Goal: Task Accomplishment & Management: Complete application form

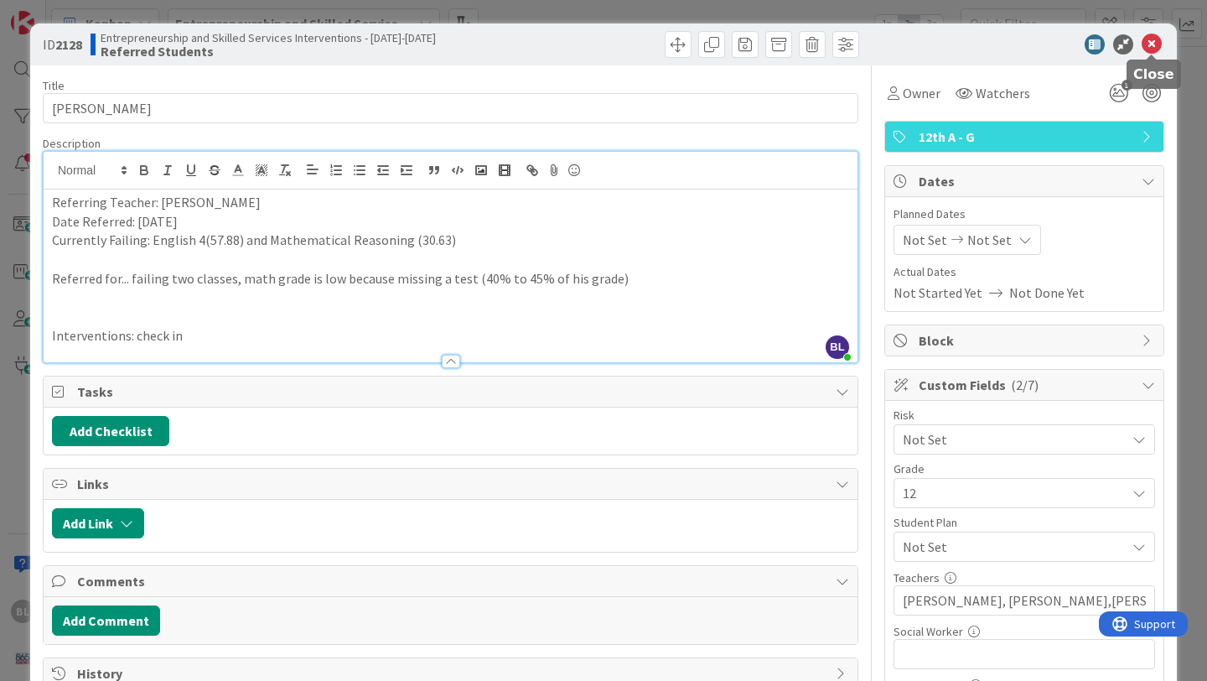
click at [1151, 39] on icon at bounding box center [1152, 44] width 20 height 20
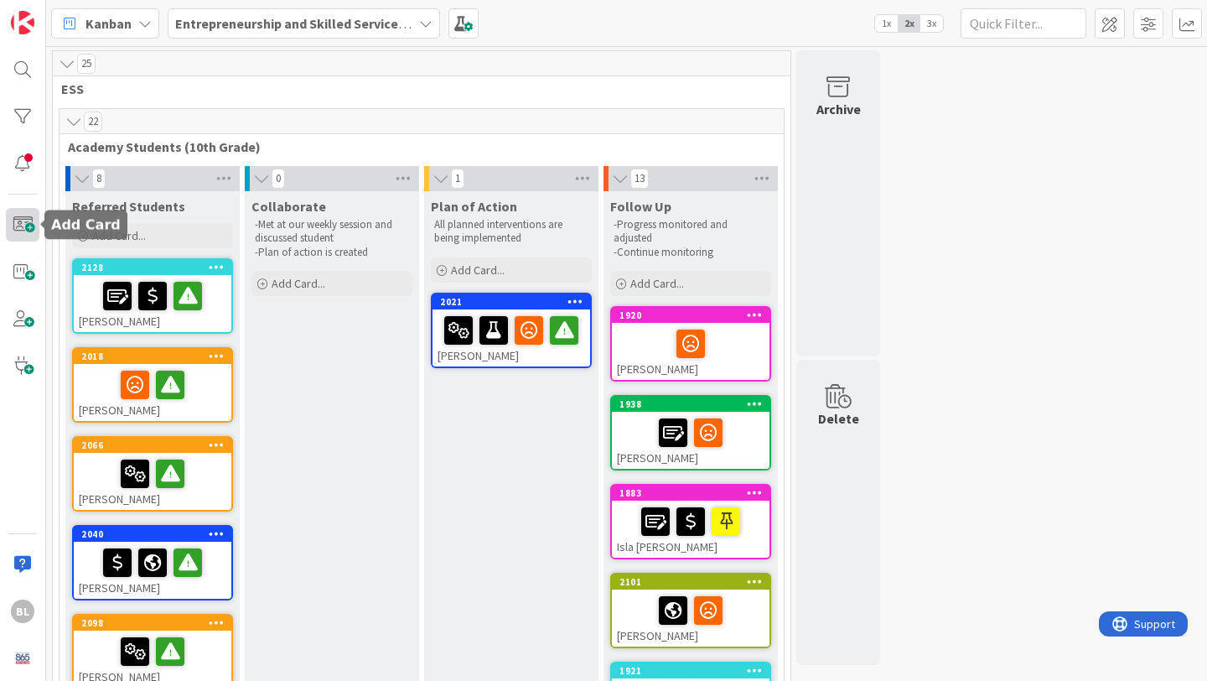
click at [23, 215] on span at bounding box center [23, 225] width 34 height 34
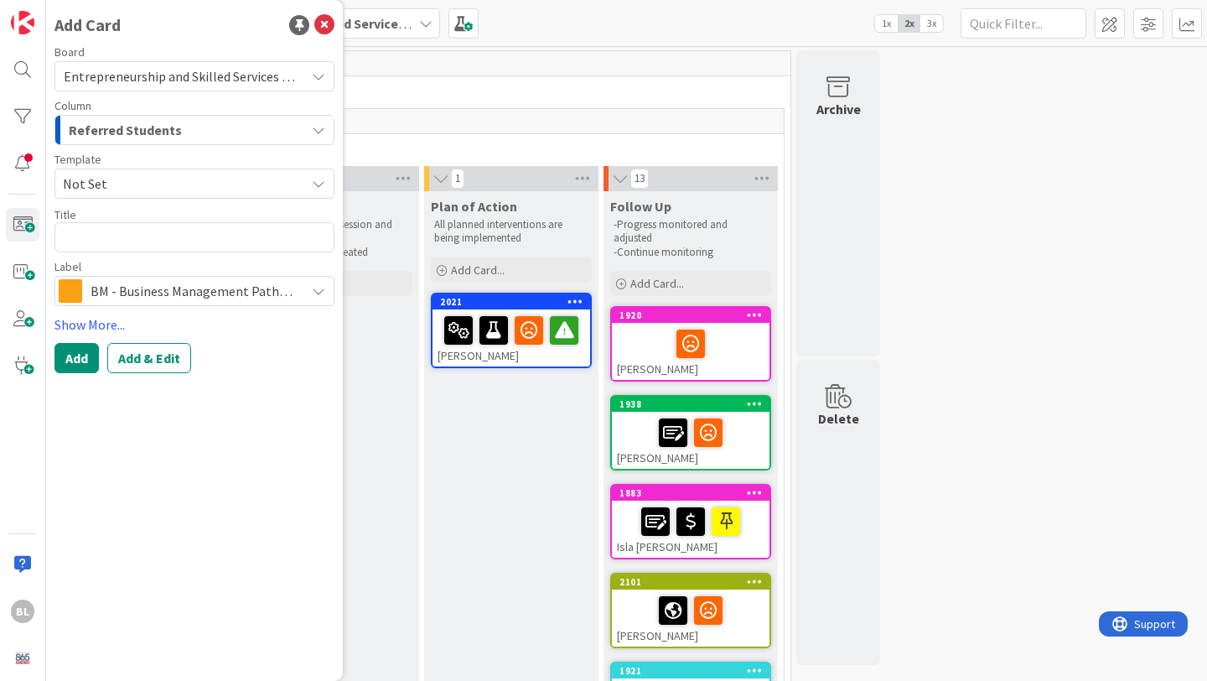
click at [123, 186] on span "Not Set" at bounding box center [178, 184] width 230 height 22
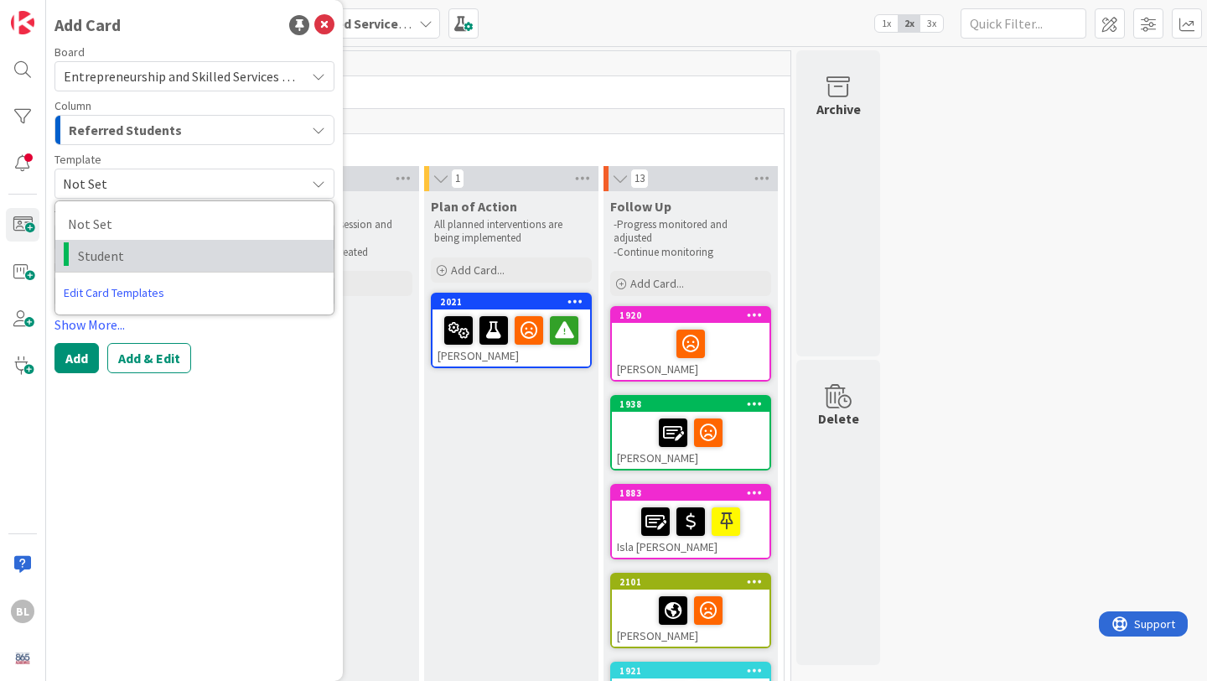
click at [106, 256] on span "Student" at bounding box center [199, 256] width 243 height 22
type textarea "x"
type textarea "Student"
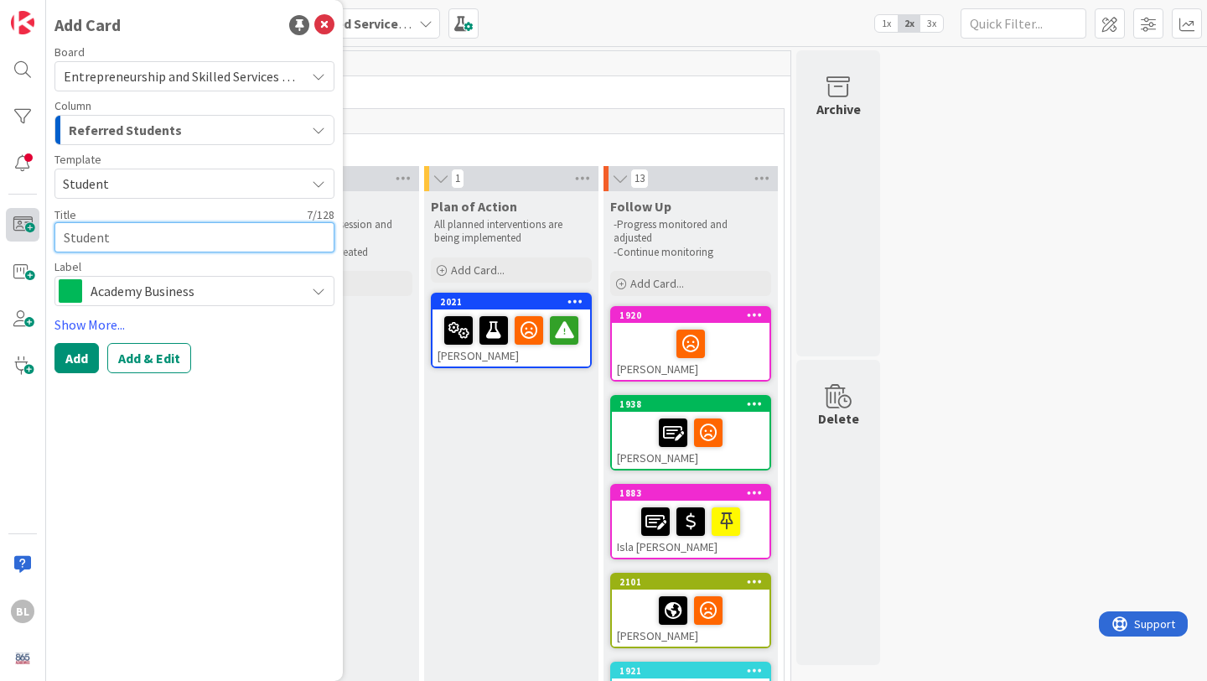
drag, startPoint x: 136, startPoint y: 235, endPoint x: 36, endPoint y: 231, distance: 99.8
click at [36, 231] on div "BL Add Card Board Entrepreneurship and Skilled Services Interventions - [DATE]-…" at bounding box center [23, 340] width 46 height 681
type textarea "x"
type textarea "d"
type textarea "x"
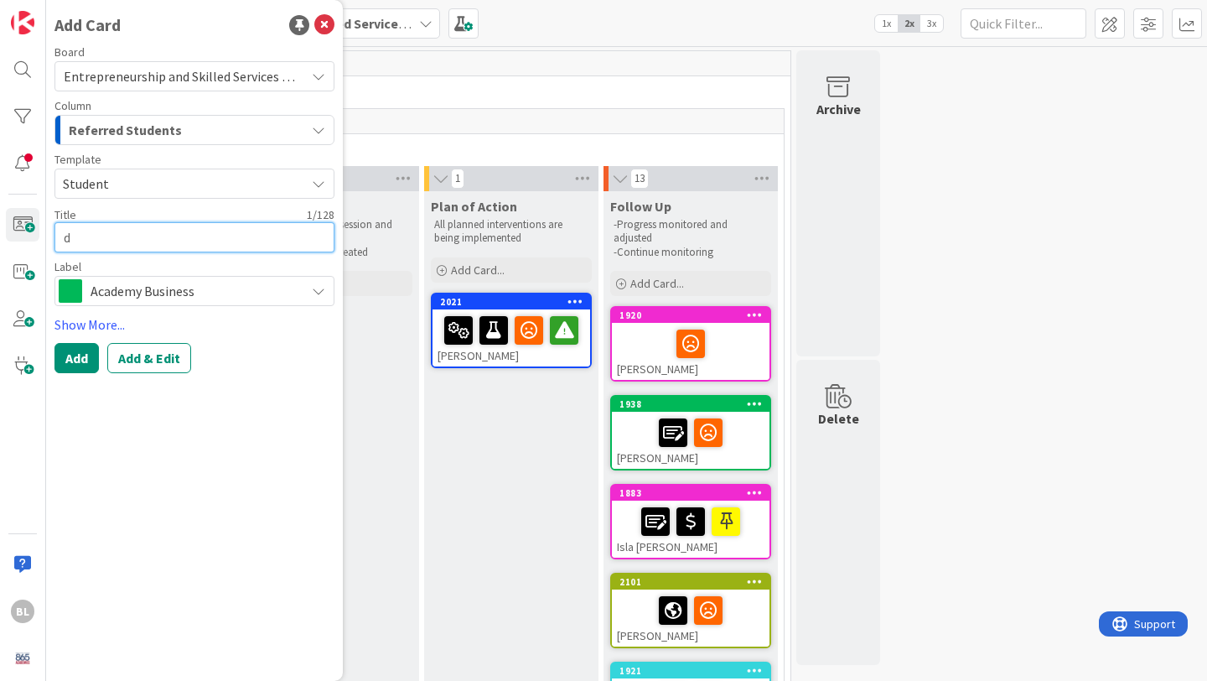
type textarea "do"
type textarea "x"
type textarea "dom"
type textarea "x"
type textarea "dom"
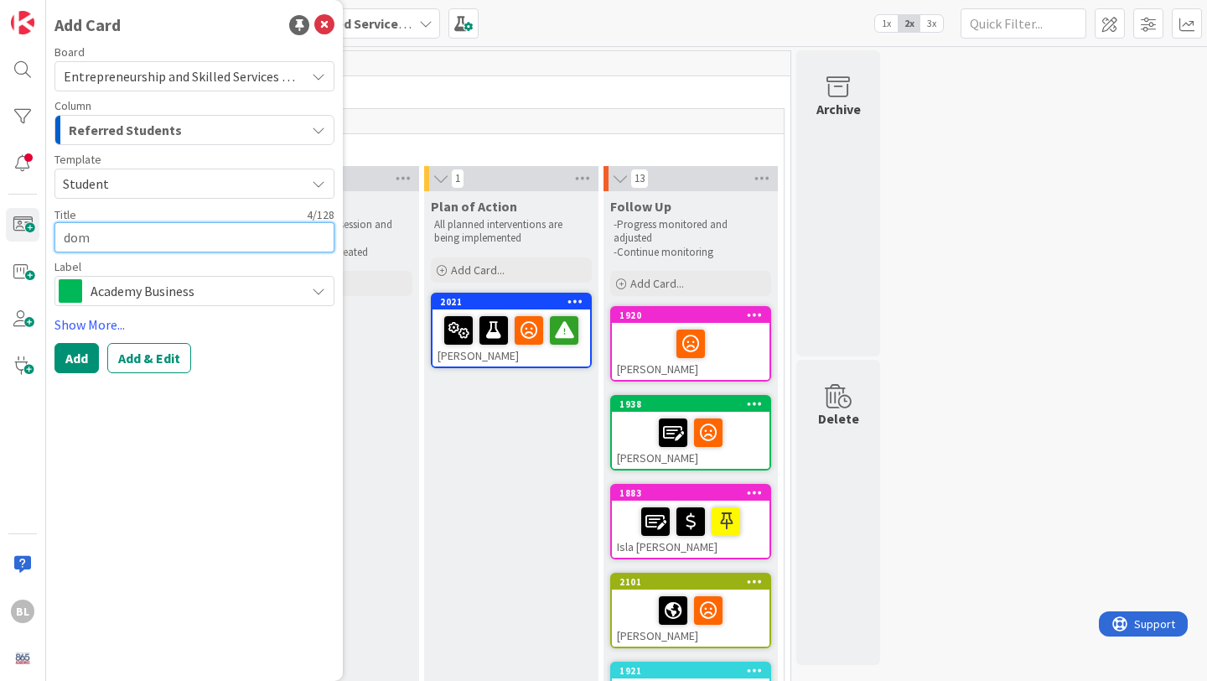
type textarea "x"
type textarea "dom C"
type textarea "x"
type textarea "dom Cu"
type textarea "x"
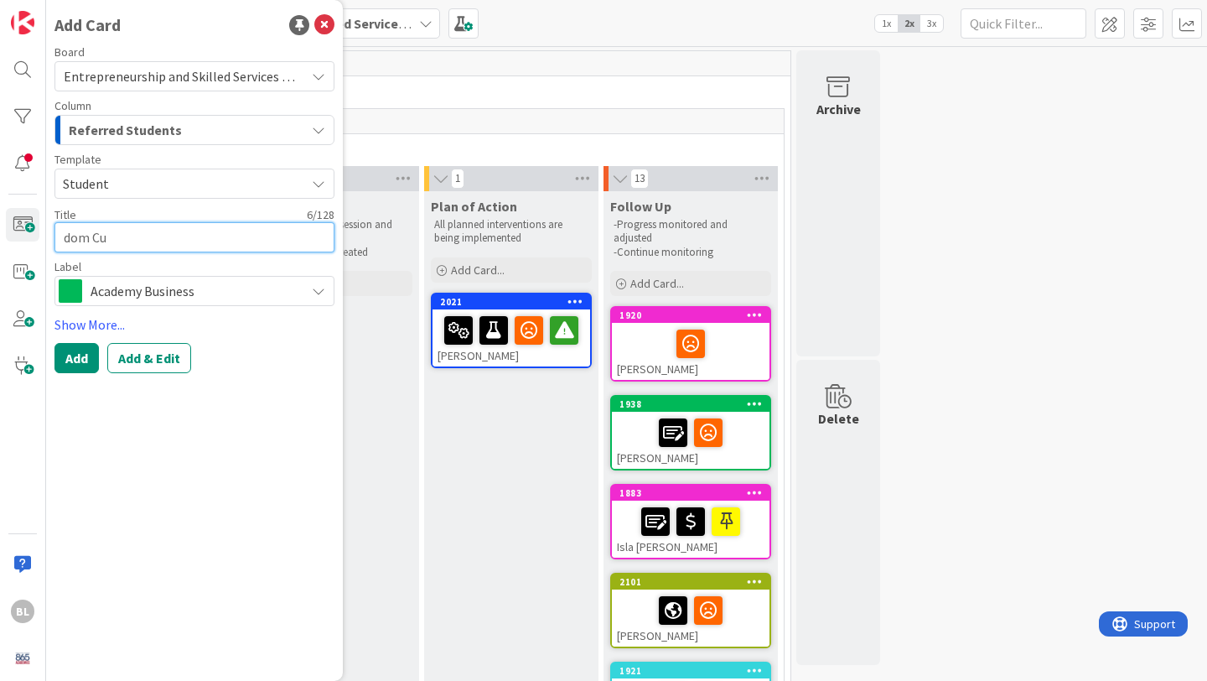
type textarea "dom Cul"
type textarea "x"
type textarea "[PERSON_NAME]"
type textarea "x"
type textarea "dom Cul"
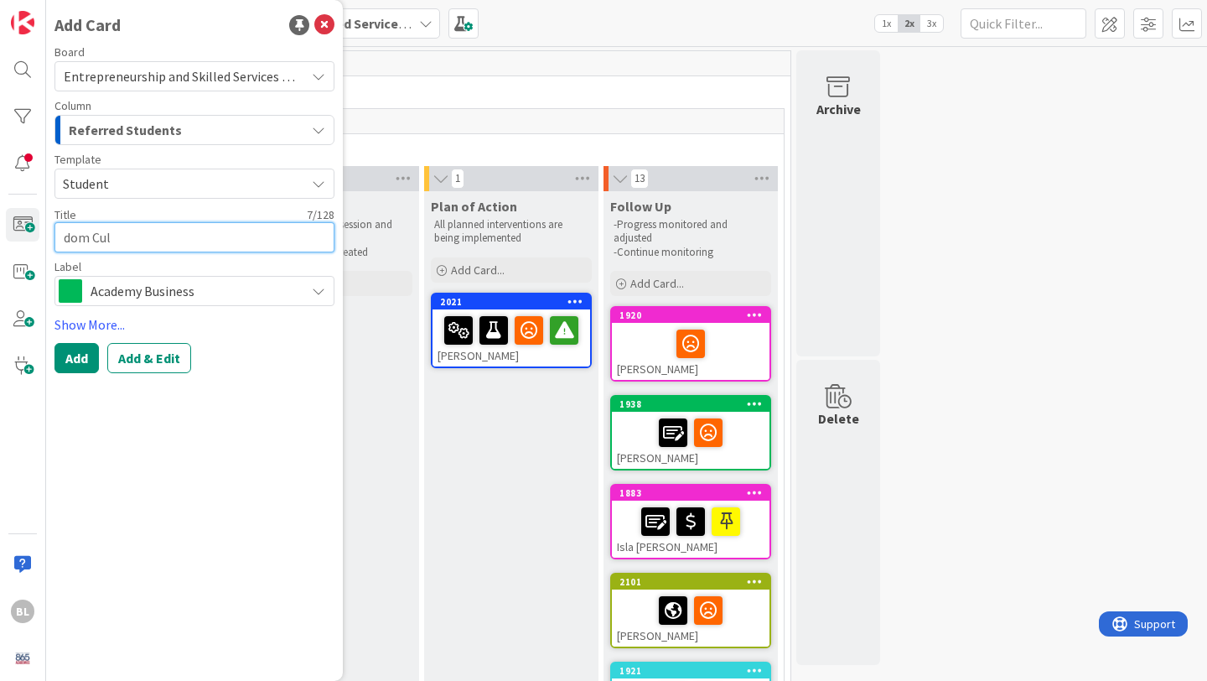
type textarea "x"
type textarea "dom Cu"
type textarea "x"
type textarea "dom C"
type textarea "x"
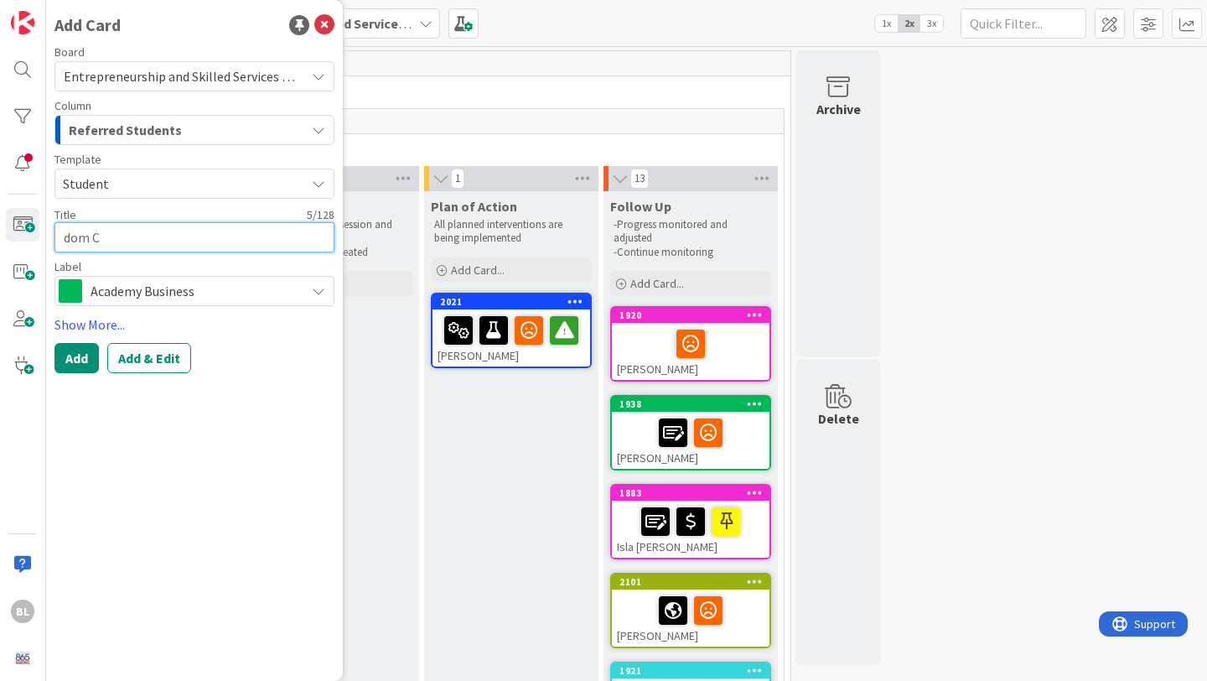
type textarea "dom"
type textarea "x"
type textarea "dom"
type textarea "x"
type textarea "do"
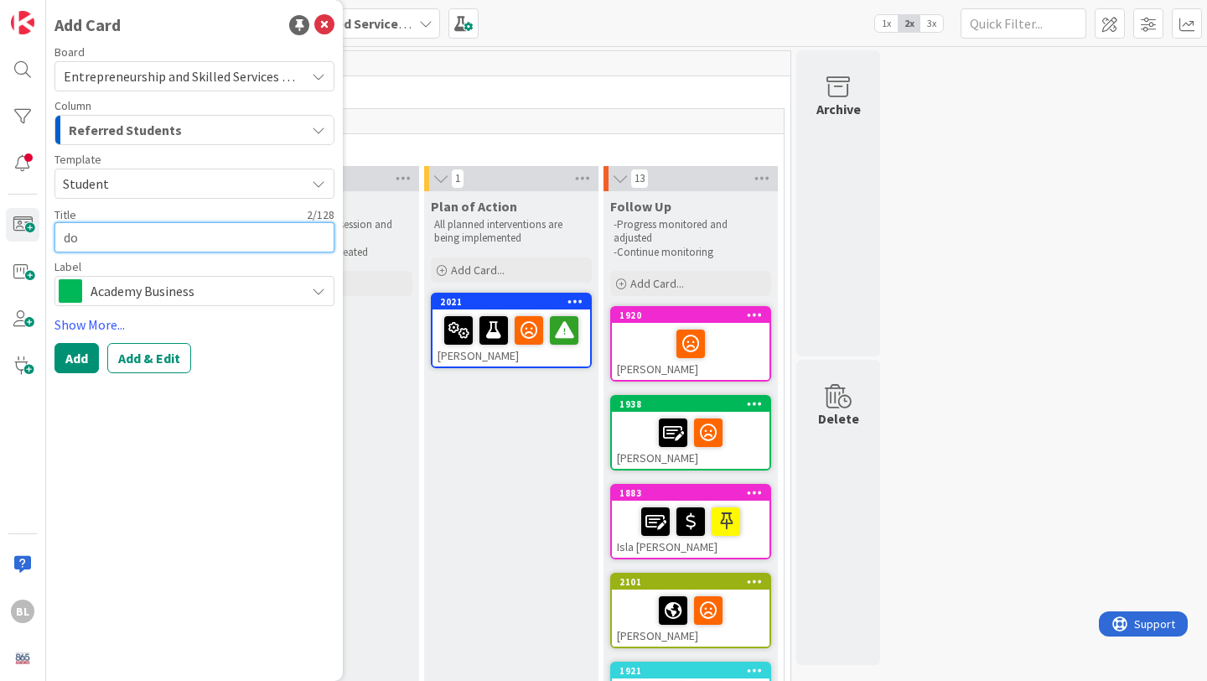
type textarea "x"
type textarea "d"
type textarea "x"
type textarea "D"
type textarea "x"
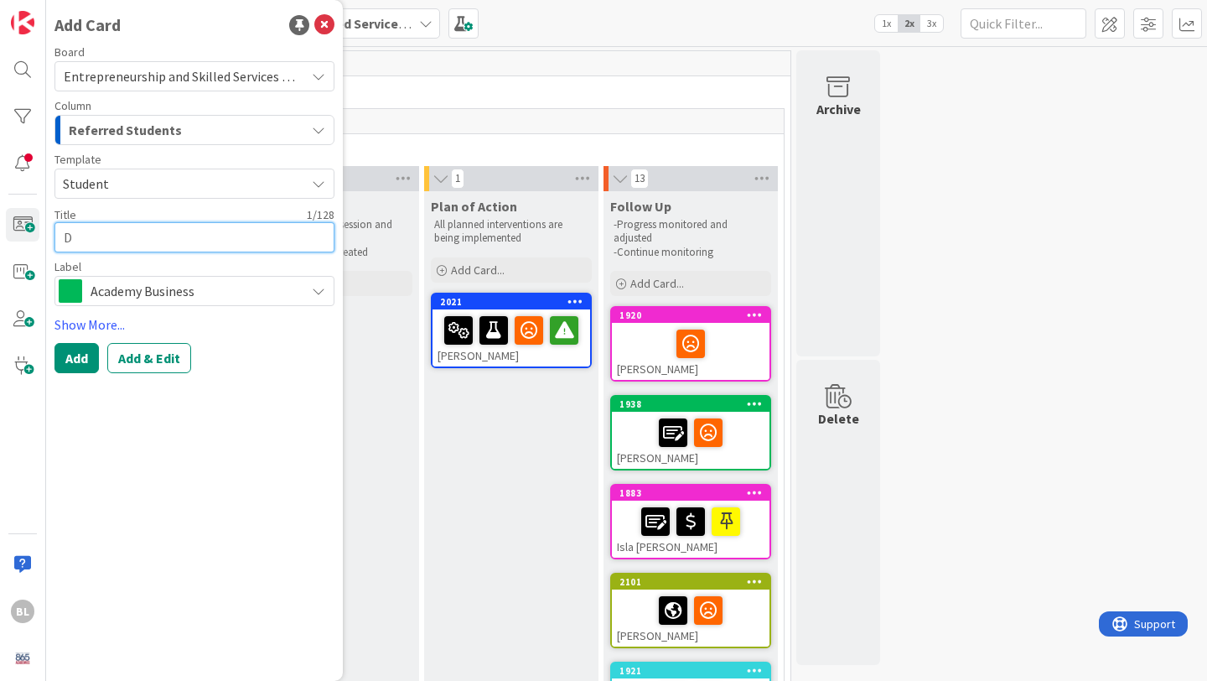
type textarea "Do"
type textarea "x"
type textarea "Dom"
type textarea "x"
type textarea "Dom"
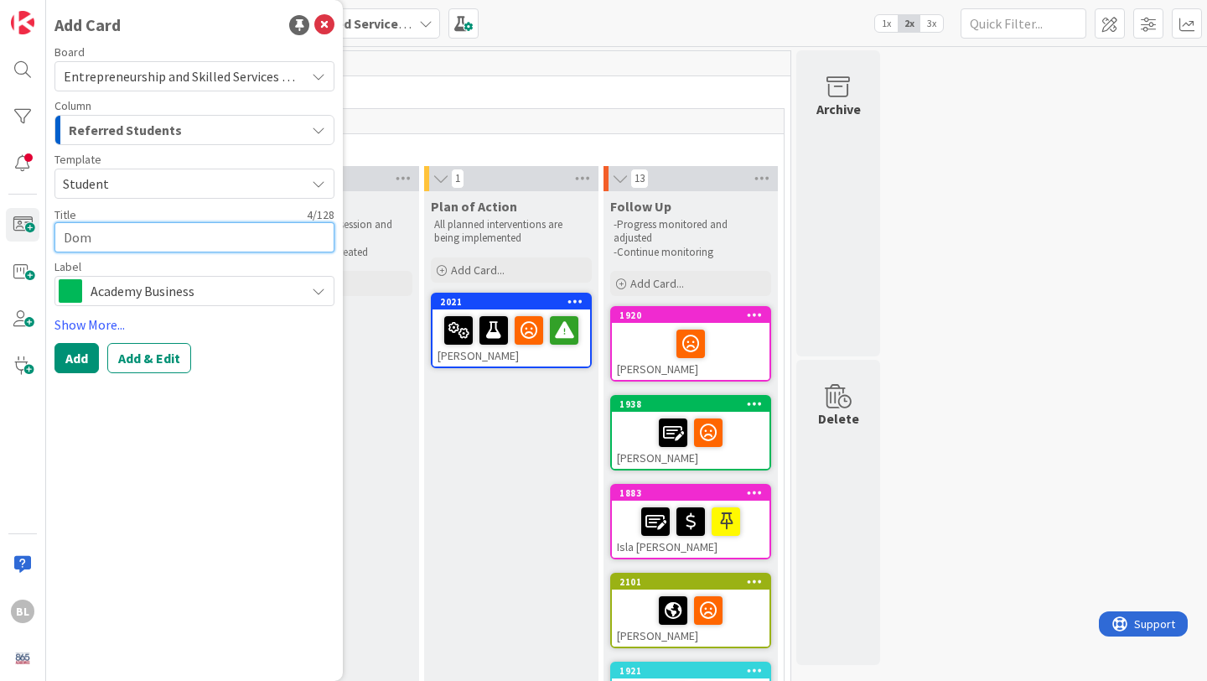
type textarea "x"
type textarea "[PERSON_NAME]"
type textarea "x"
type textarea "Dom Cu"
type textarea "x"
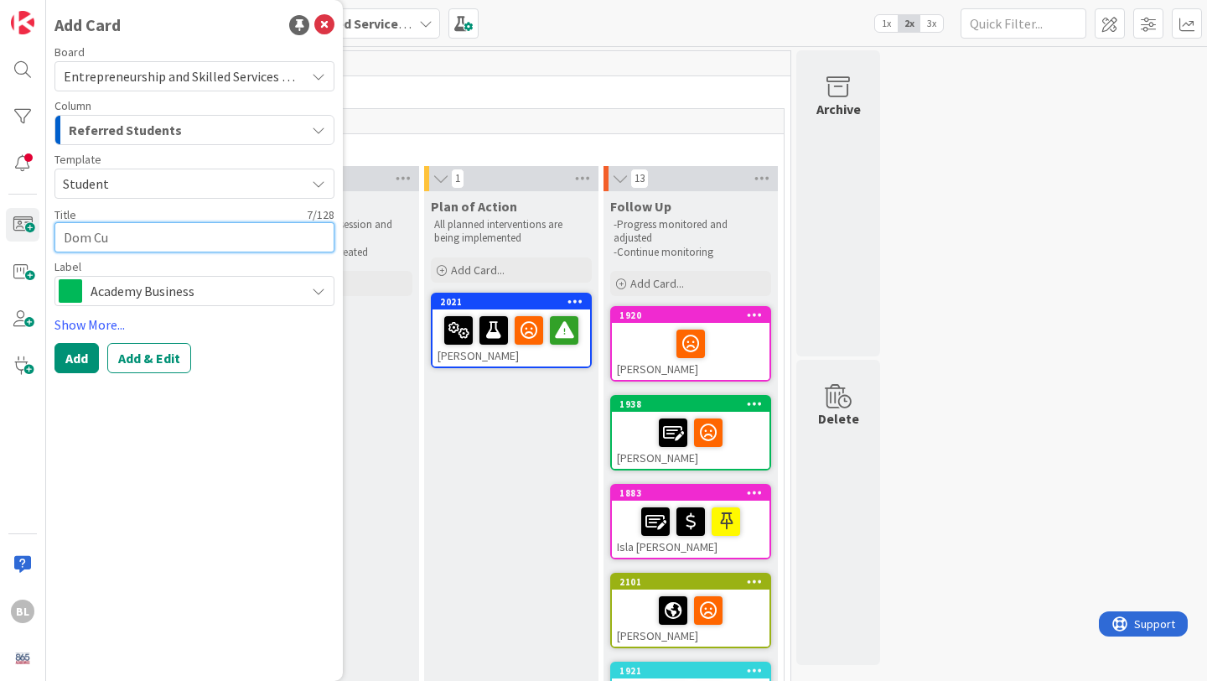
type textarea "Dom Cul"
type textarea "x"
type textarea "[PERSON_NAME]"
click at [179, 299] on span "Academy Business" at bounding box center [194, 290] width 206 height 23
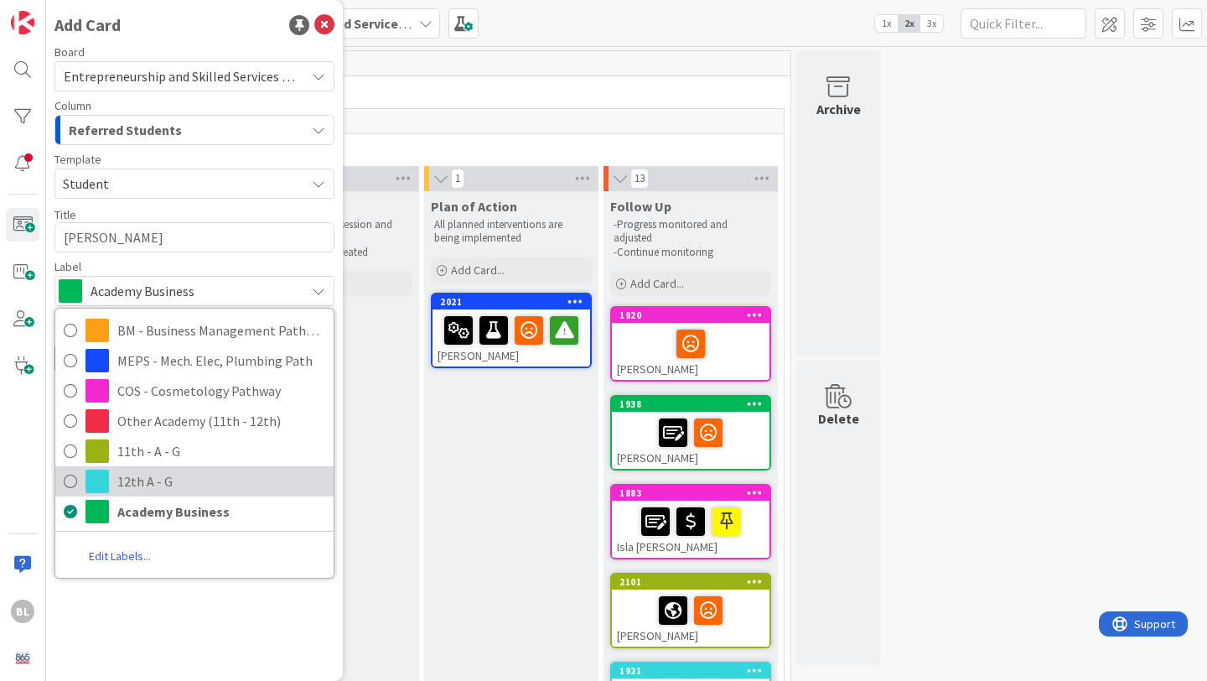
click at [136, 479] on span "12th A - G" at bounding box center [221, 481] width 208 height 25
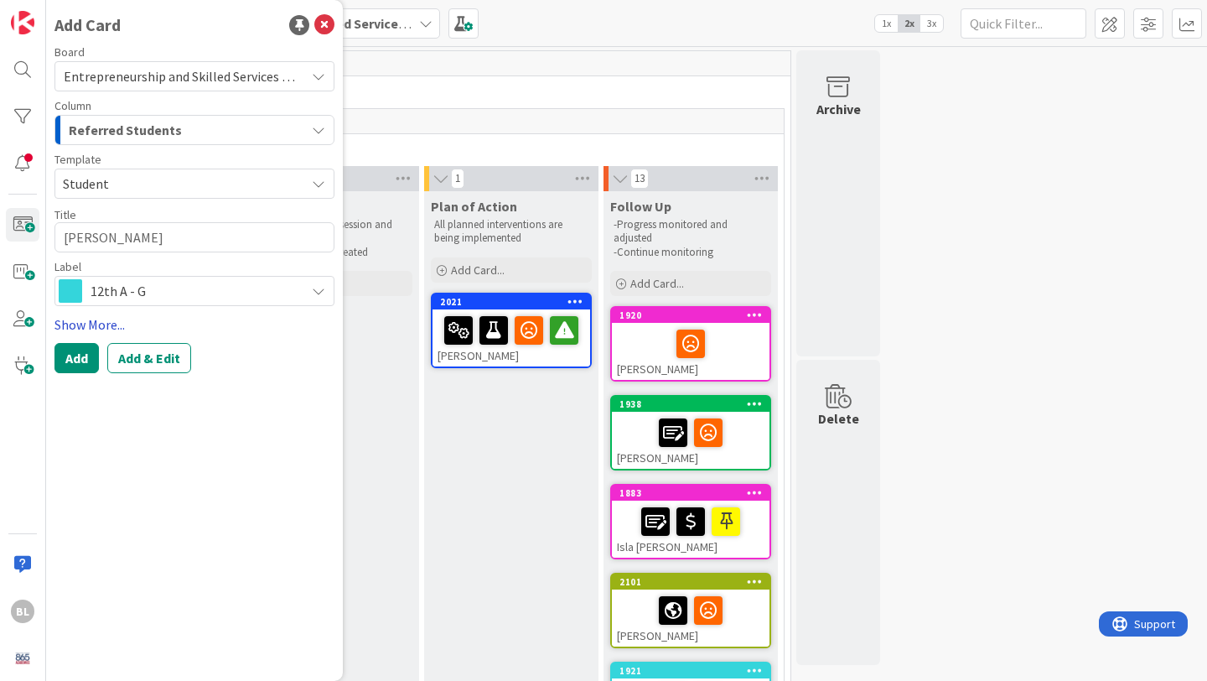
click at [102, 320] on link "Show More..." at bounding box center [194, 324] width 280 height 20
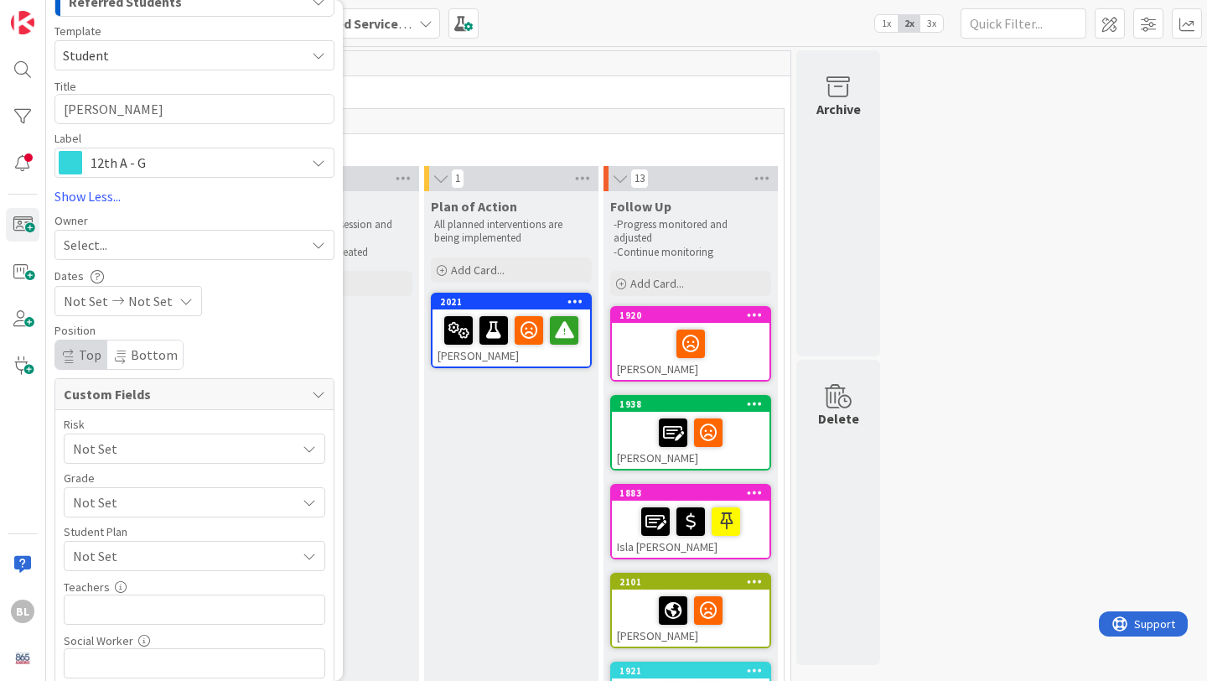
scroll to position [130, 0]
click at [134, 508] on span "Not Set" at bounding box center [180, 500] width 215 height 23
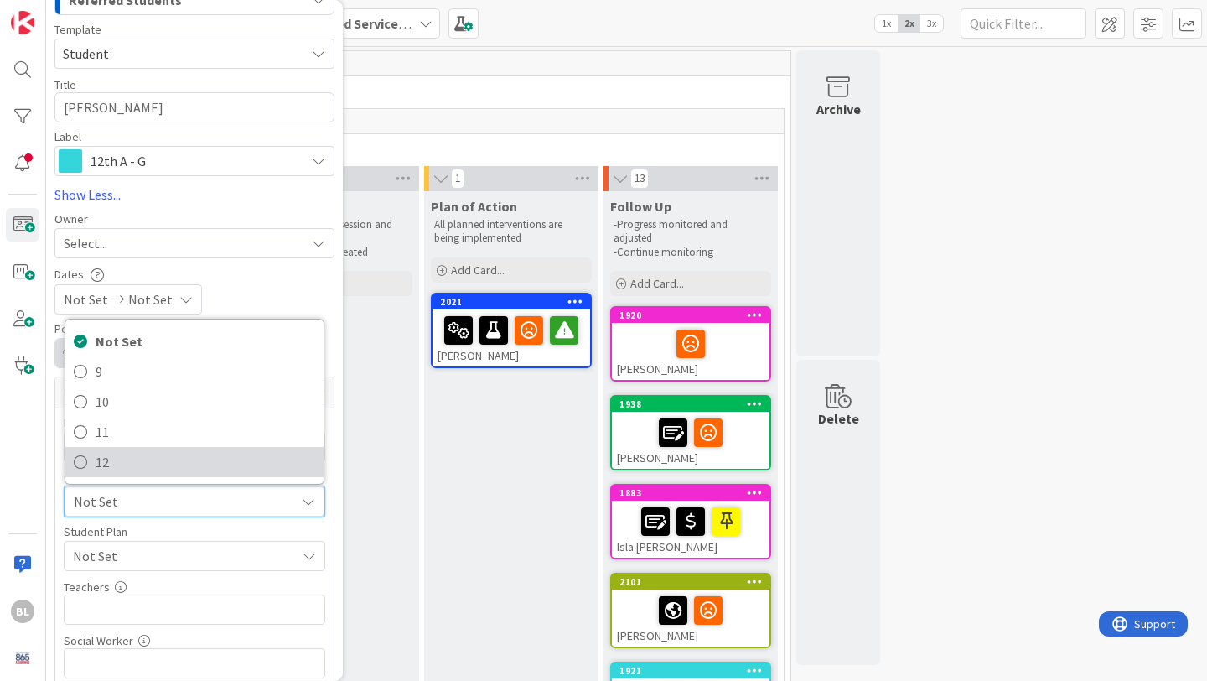
click at [109, 464] on span "12" at bounding box center [206, 461] width 220 height 25
type textarea "x"
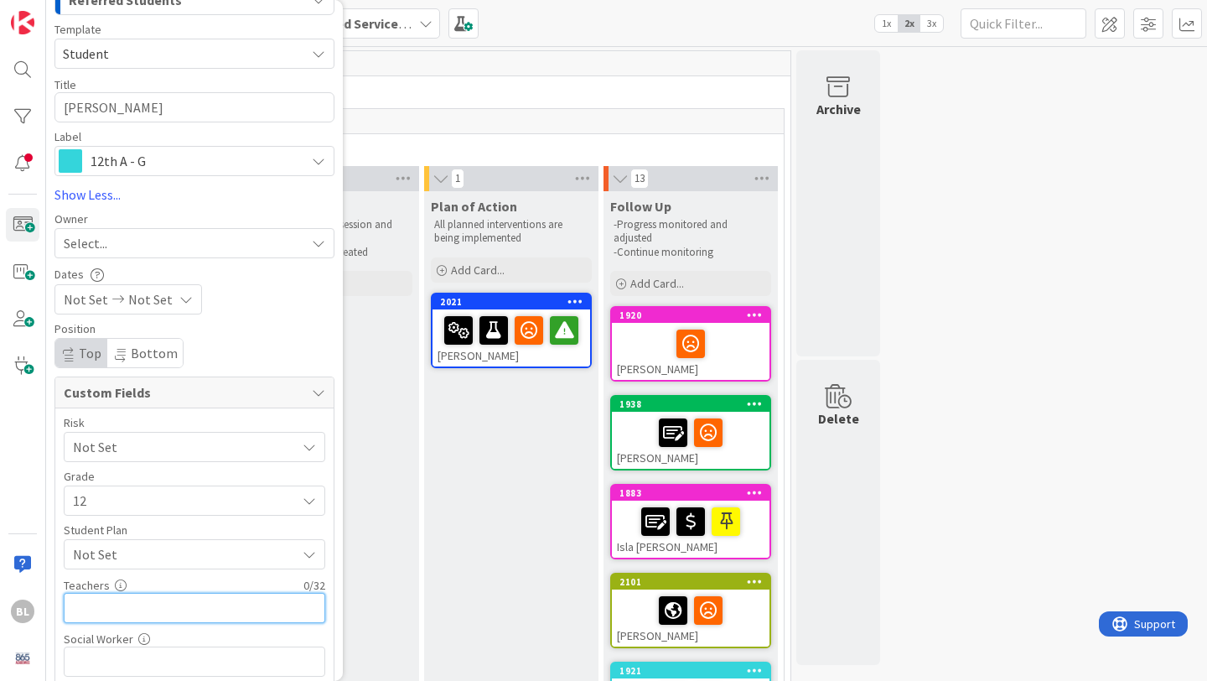
click at [101, 605] on input "text" at bounding box center [195, 608] width 262 height 30
type input "h"
type input "[PERSON_NAME],Partin,"
type textarea "x"
type input "[PERSON_NAME],Partin,House"
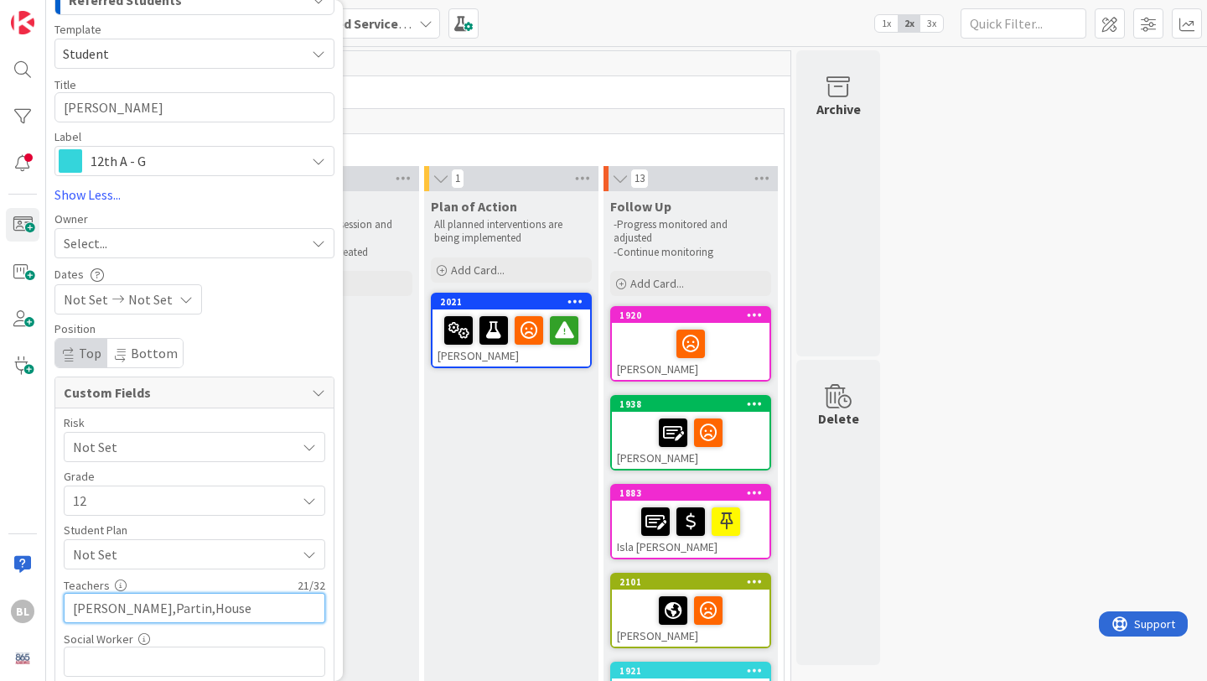
type textarea "x"
type input "[PERSON_NAME],Partin,House, [PERSON_NAME]"
type textarea "x"
click at [198, 609] on input "[PERSON_NAME],Partin,House, [PERSON_NAME]" at bounding box center [195, 608] width 262 height 30
type input "[PERSON_NAME],Partin,Housewr, [PERSON_NAME]"
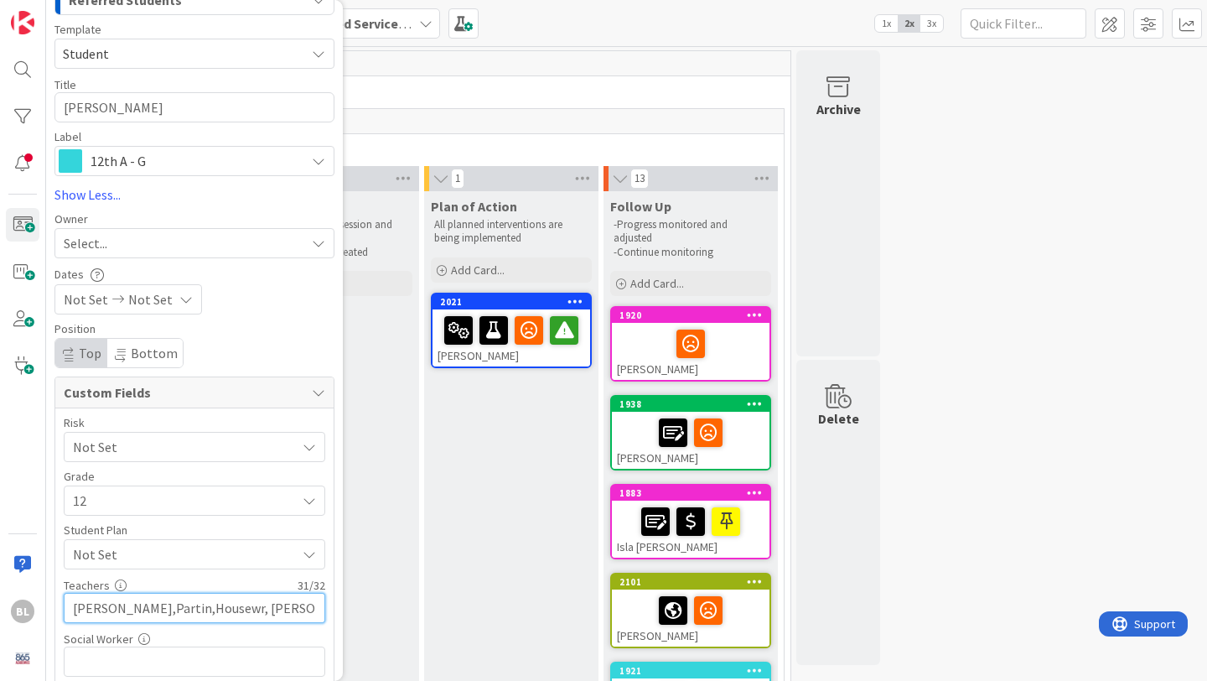
type textarea "x"
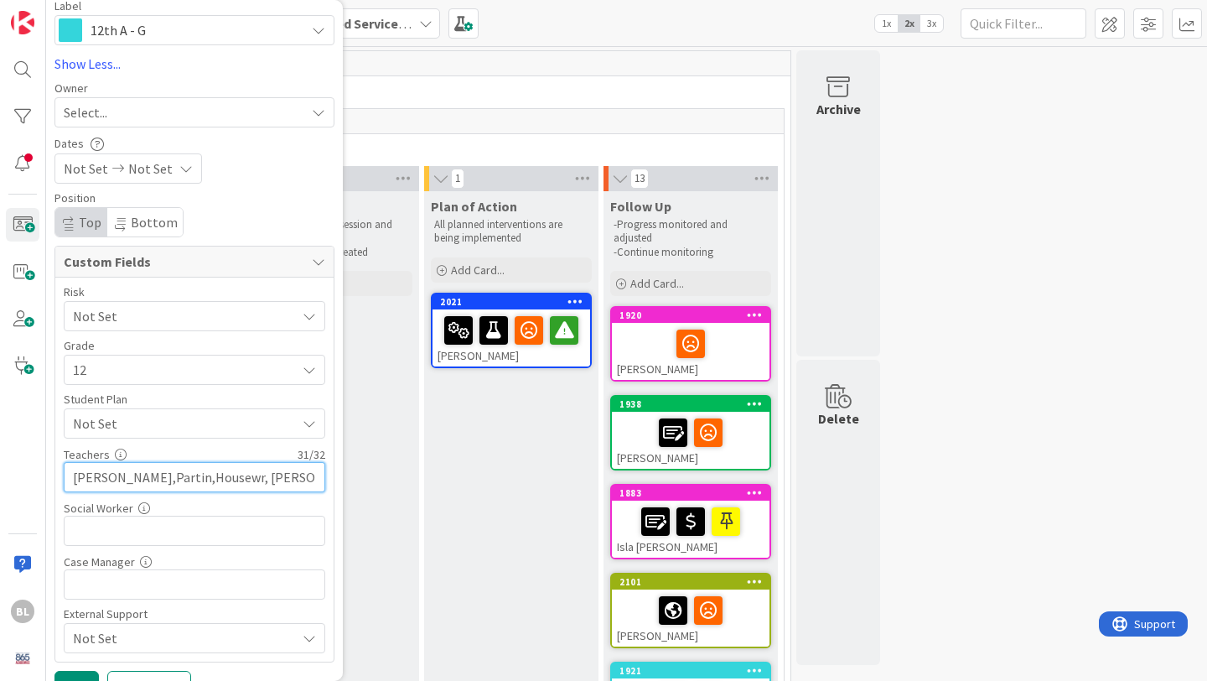
scroll to position [293, 0]
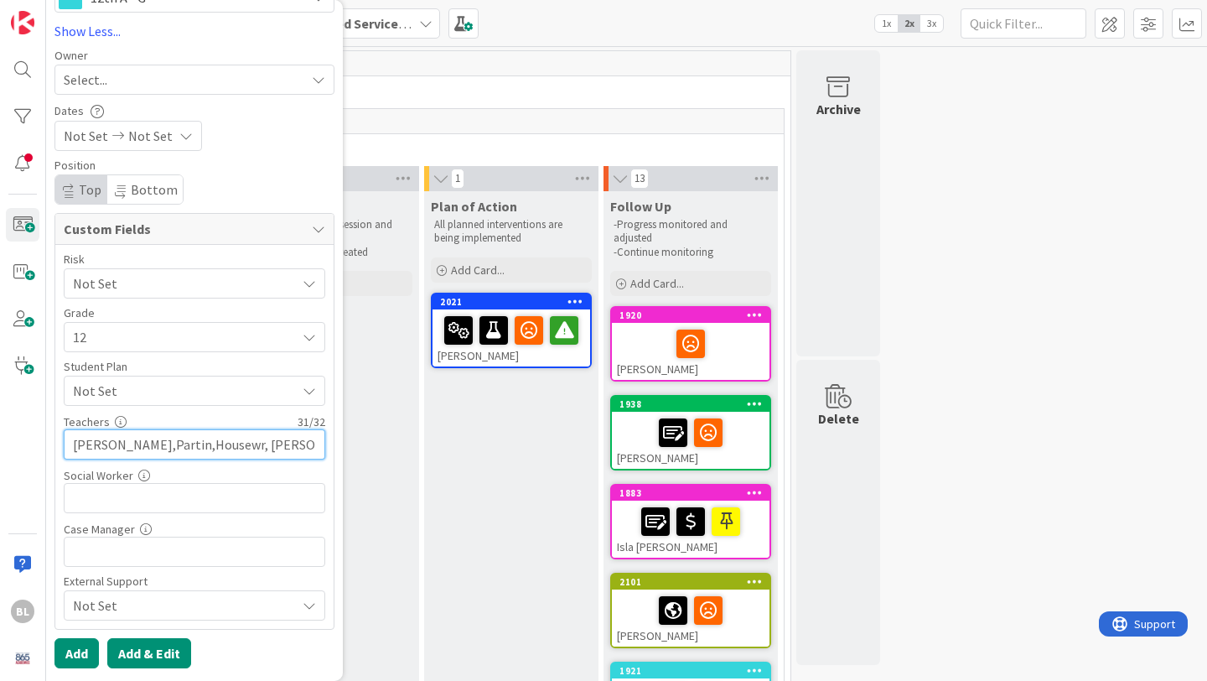
type input "[PERSON_NAME],Partin,Housewr, [PERSON_NAME]"
click at [140, 651] on button "Add & Edit" at bounding box center [149, 653] width 84 height 30
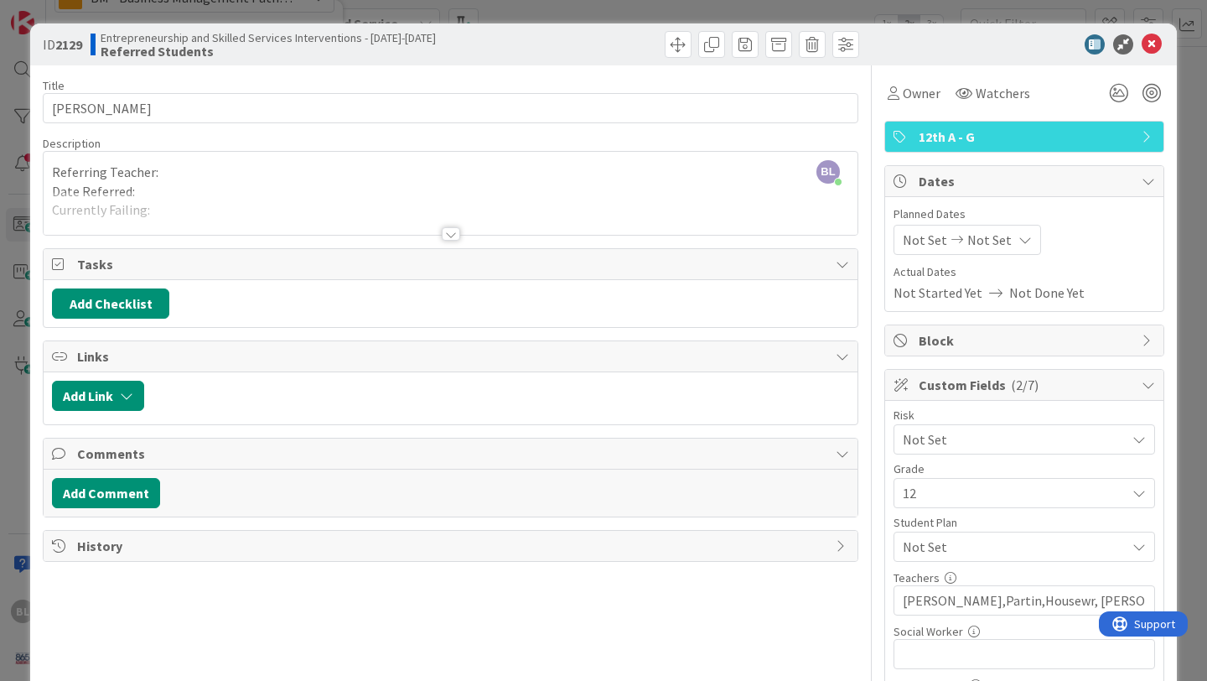
click at [455, 227] on div at bounding box center [451, 233] width 18 height 13
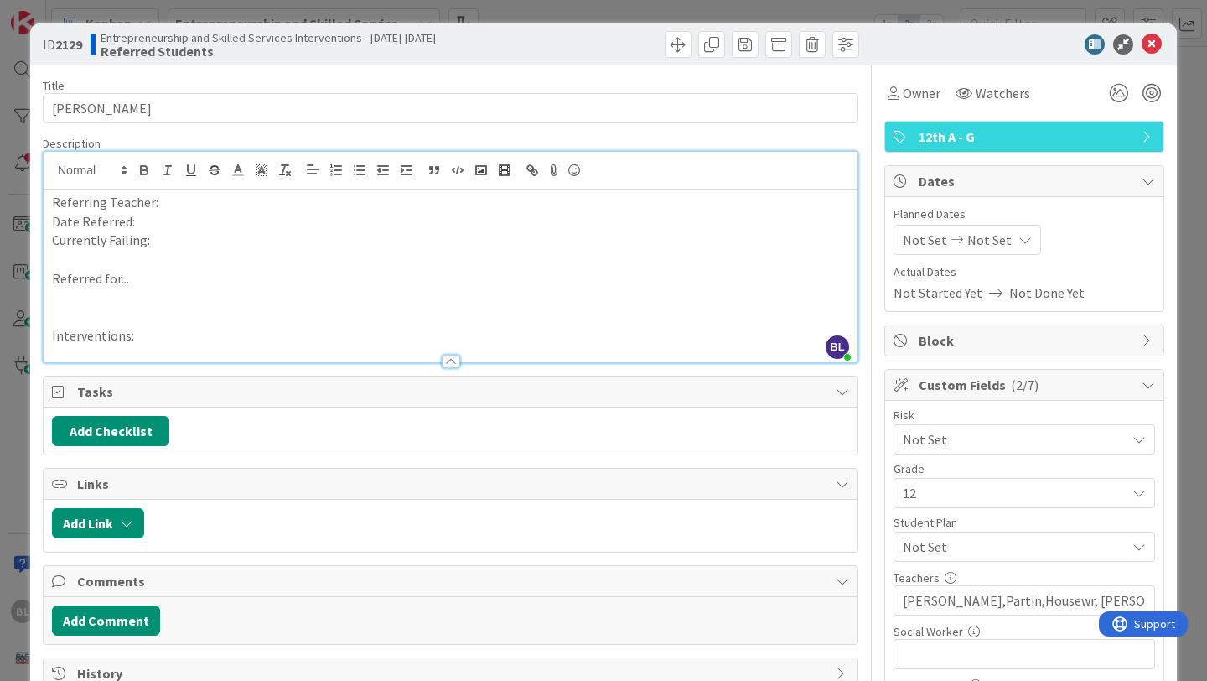
click at [169, 202] on p "Referring Teacher:" at bounding box center [450, 202] width 797 height 19
click at [146, 221] on p "Date Referred:" at bounding box center [450, 221] width 797 height 19
click at [161, 243] on p "Currently Failing:" at bounding box center [450, 240] width 797 height 19
click at [146, 279] on p "Referred for..." at bounding box center [450, 278] width 797 height 19
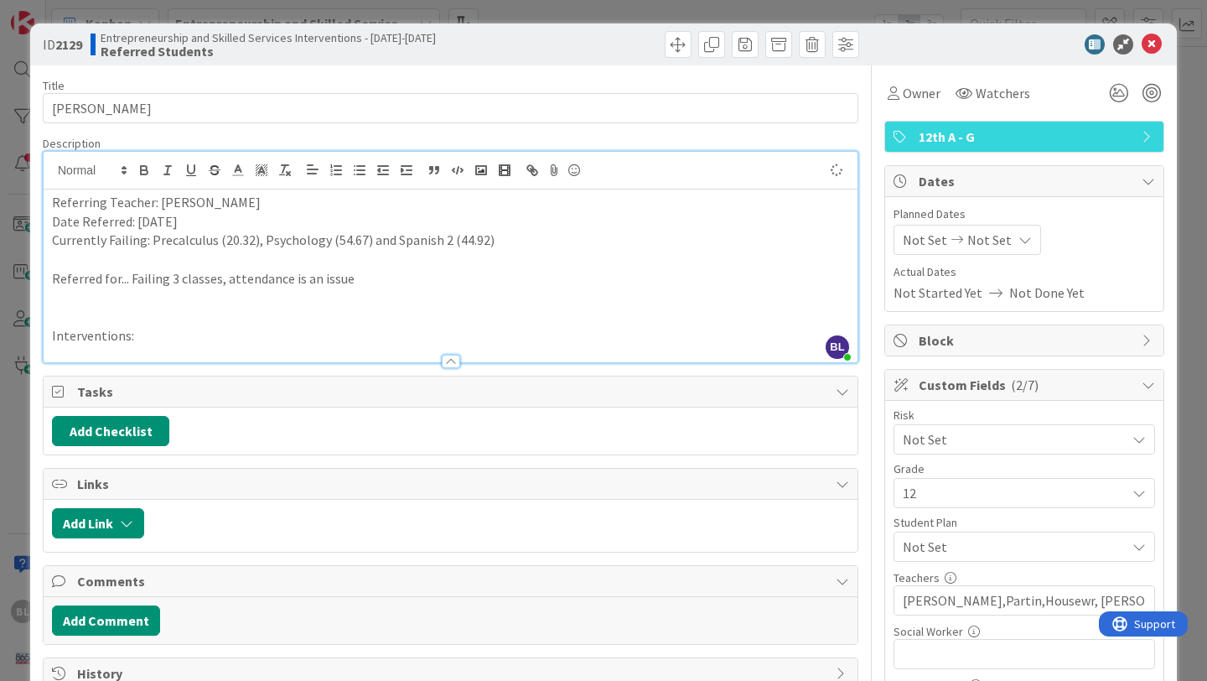
click at [147, 333] on p "Interventions:" at bounding box center [450, 335] width 797 height 19
click at [1122, 88] on icon at bounding box center [1119, 93] width 30 height 30
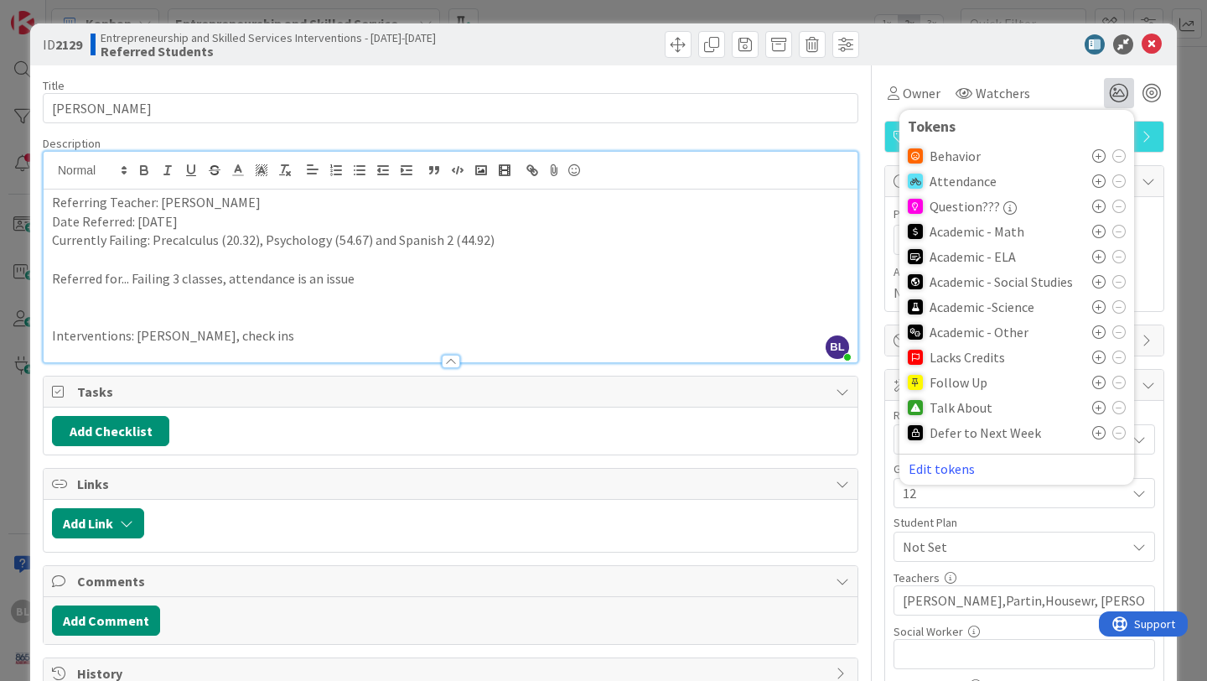
click at [1097, 231] on icon at bounding box center [1098, 231] width 13 height 13
click at [1096, 339] on icon at bounding box center [1098, 336] width 13 height 13
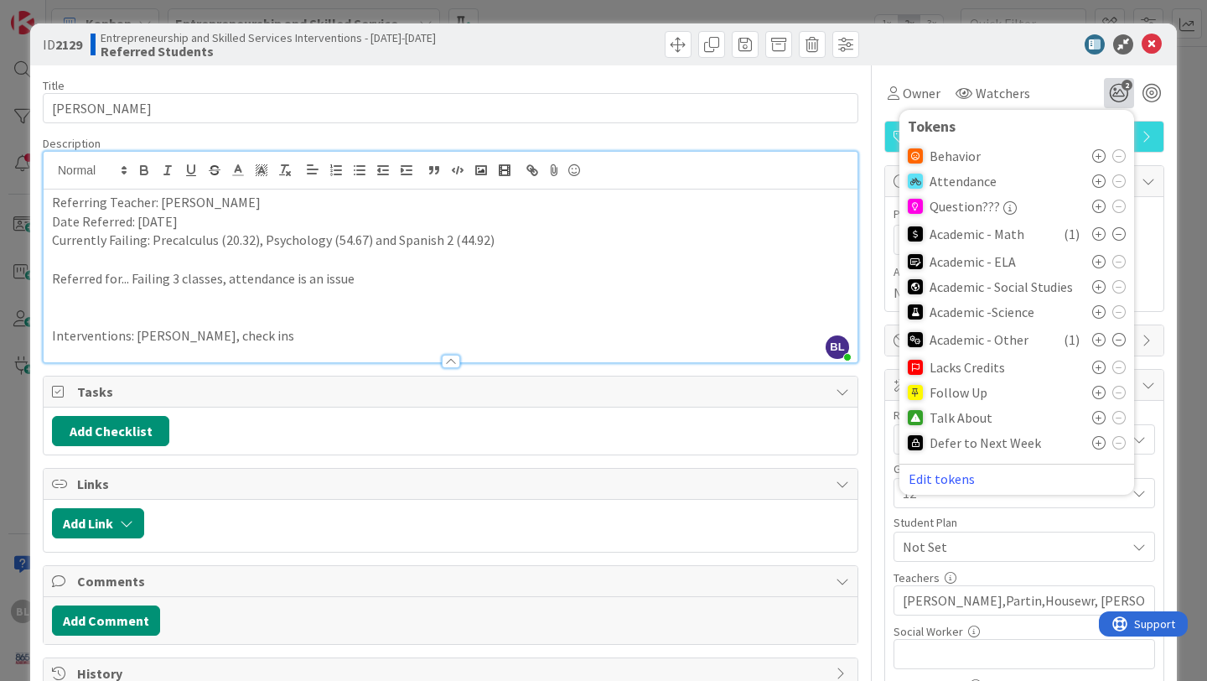
click at [1095, 419] on icon at bounding box center [1098, 417] width 13 height 13
click at [1099, 177] on icon at bounding box center [1098, 180] width 13 height 13
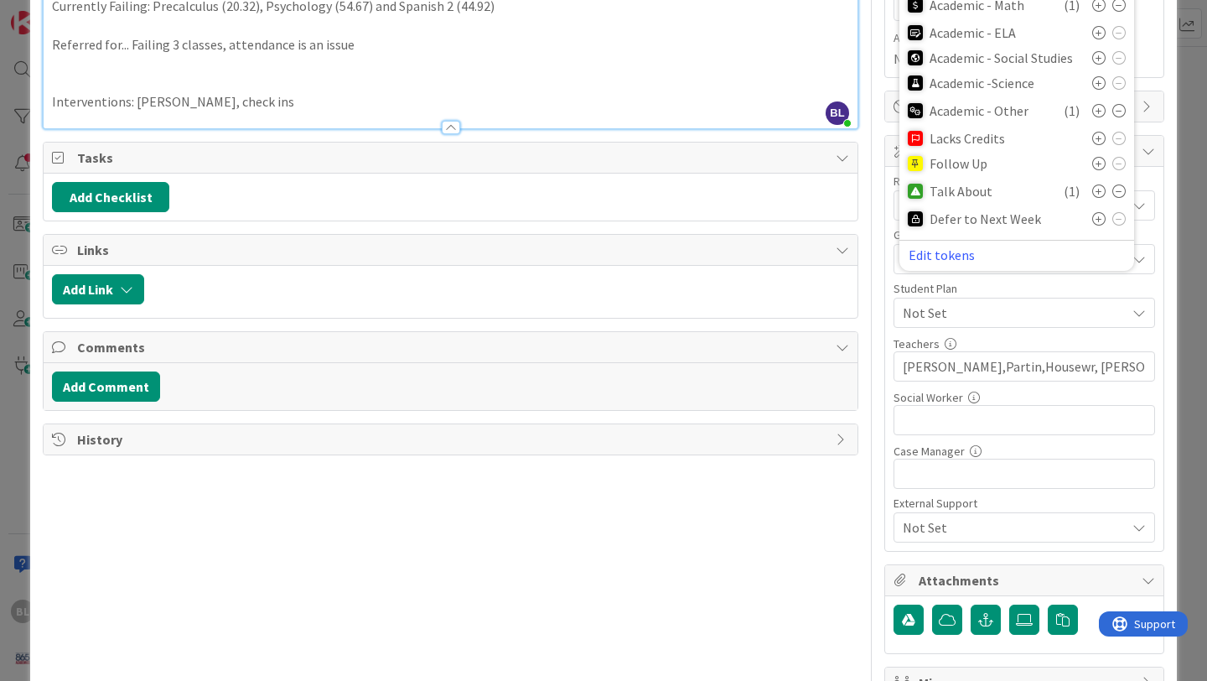
scroll to position [236, 0]
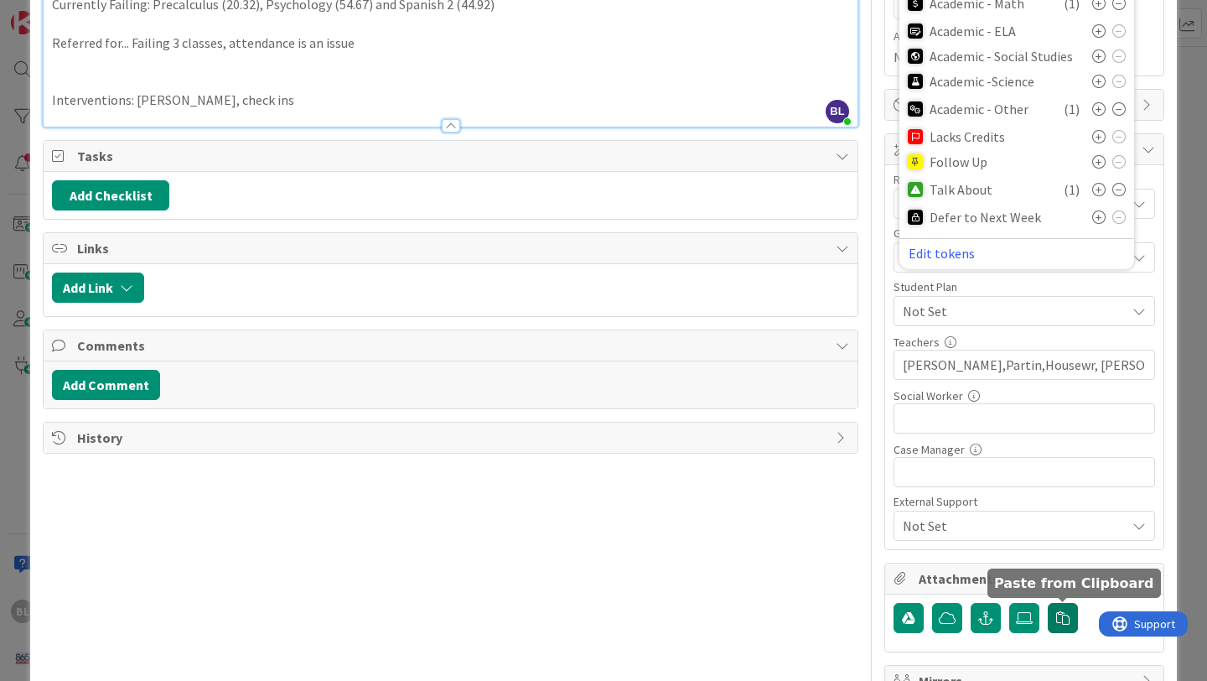
click at [1069, 612] on icon "button" at bounding box center [1062, 617] width 13 height 13
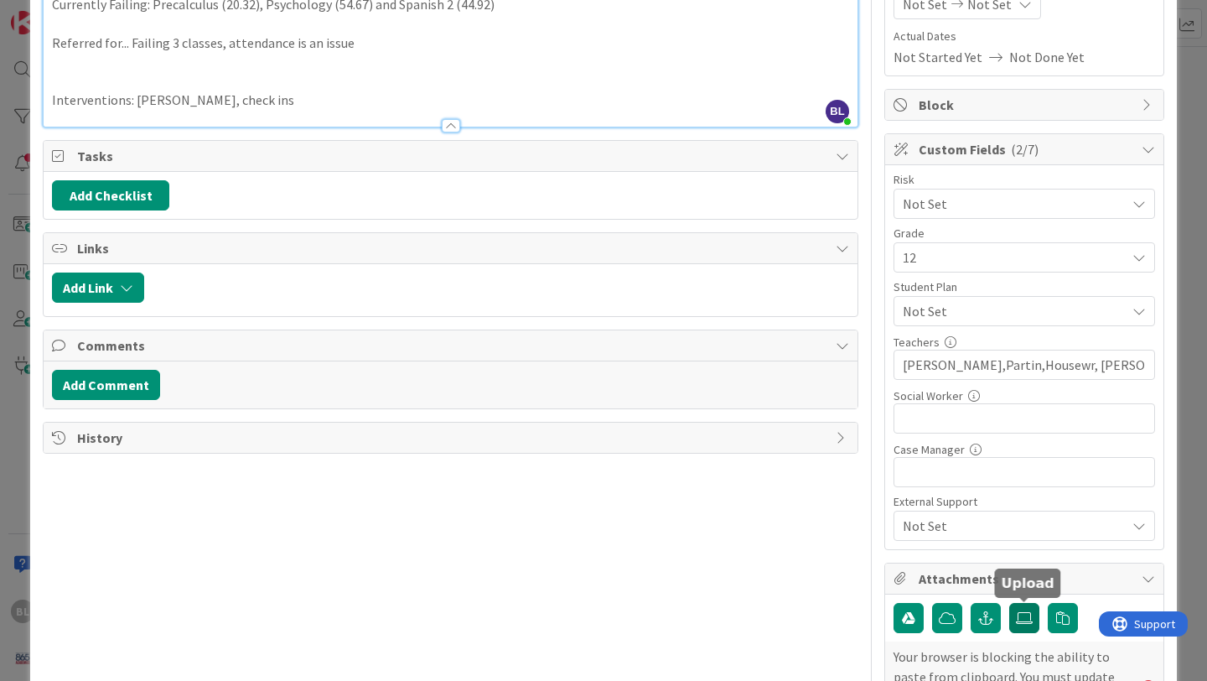
click at [1020, 611] on icon at bounding box center [1024, 617] width 17 height 13
click at [1009, 603] on input "file" at bounding box center [1009, 603] width 0 height 0
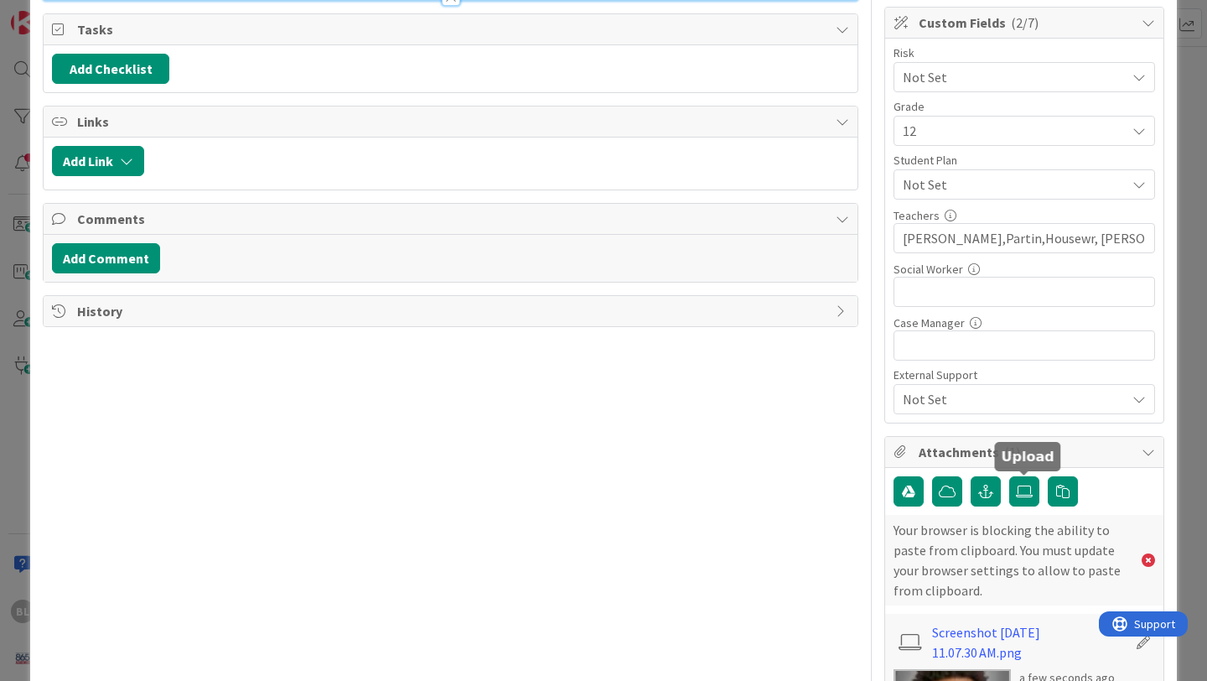
scroll to position [405, 0]
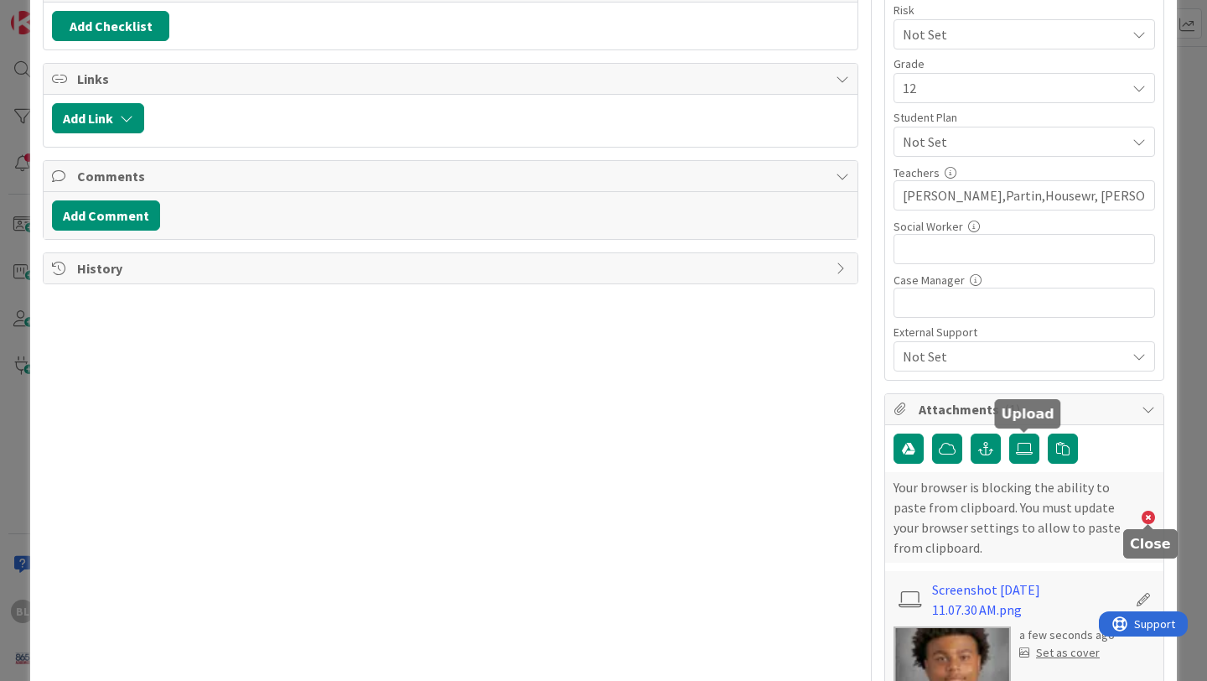
click at [1147, 517] on icon at bounding box center [1148, 516] width 13 height 13
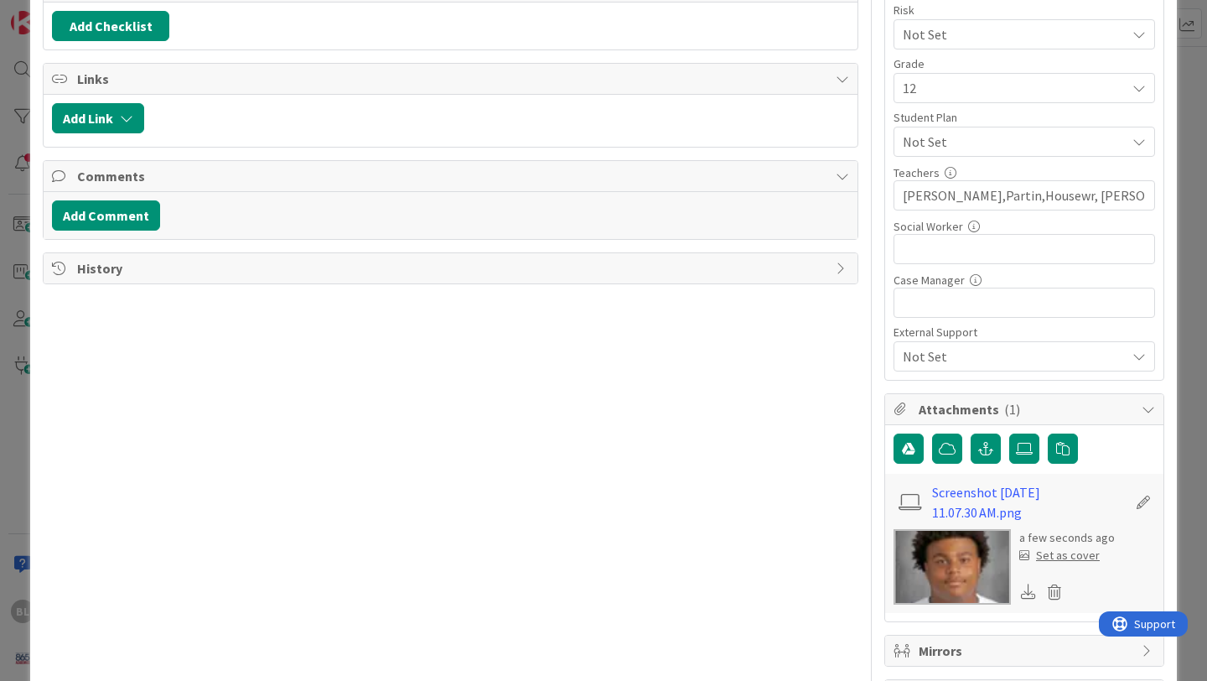
click at [1059, 557] on div "Set as cover" at bounding box center [1059, 556] width 80 height 18
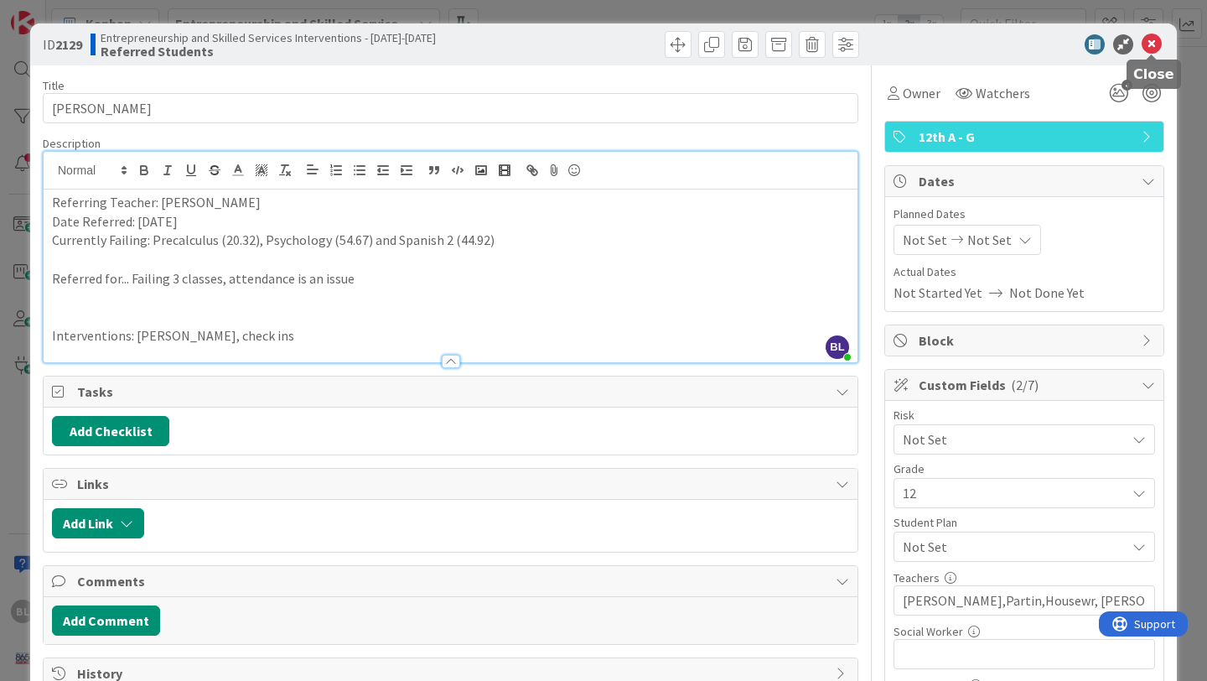
click at [1149, 49] on icon at bounding box center [1152, 44] width 20 height 20
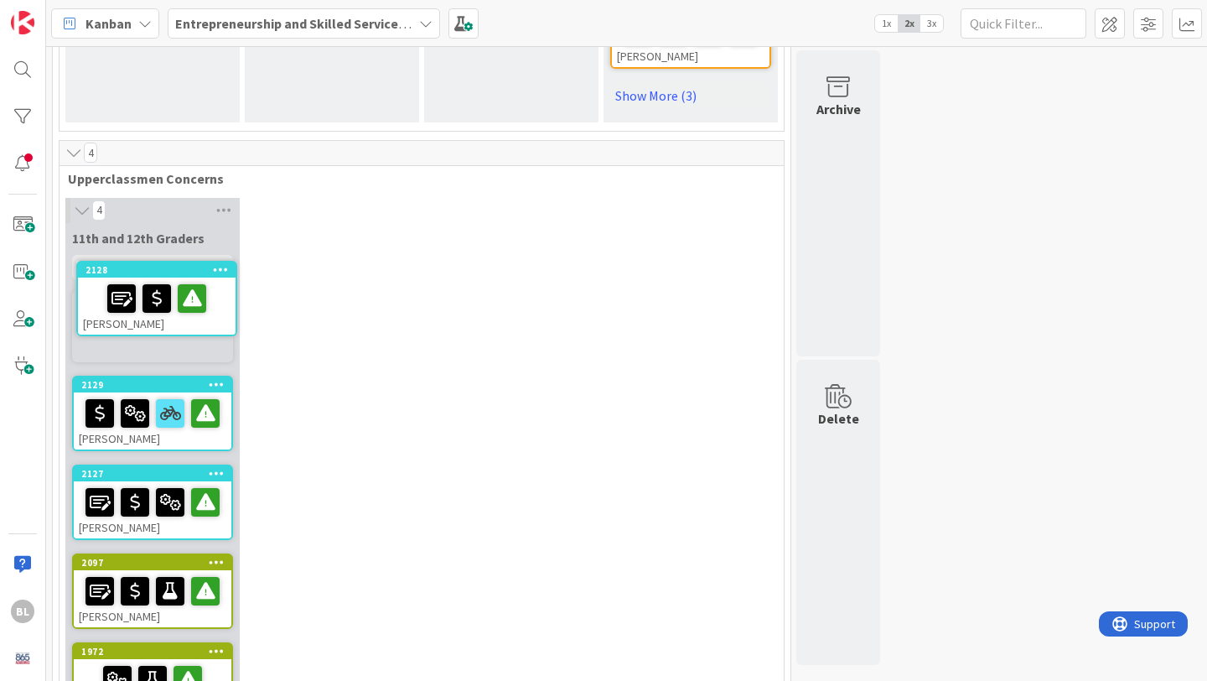
scroll to position [1159, 0]
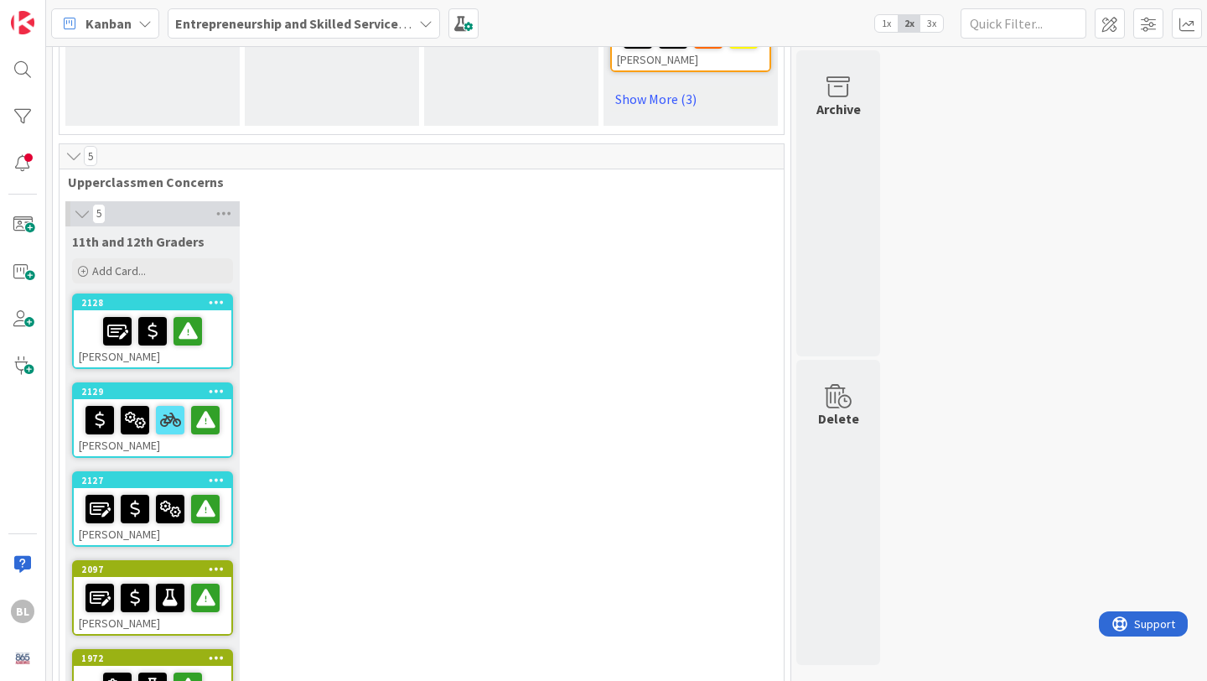
drag, startPoint x: 174, startPoint y: 265, endPoint x: 771, endPoint y: 1, distance: 652.6
